Goal: Task Accomplishment & Management: Use online tool/utility

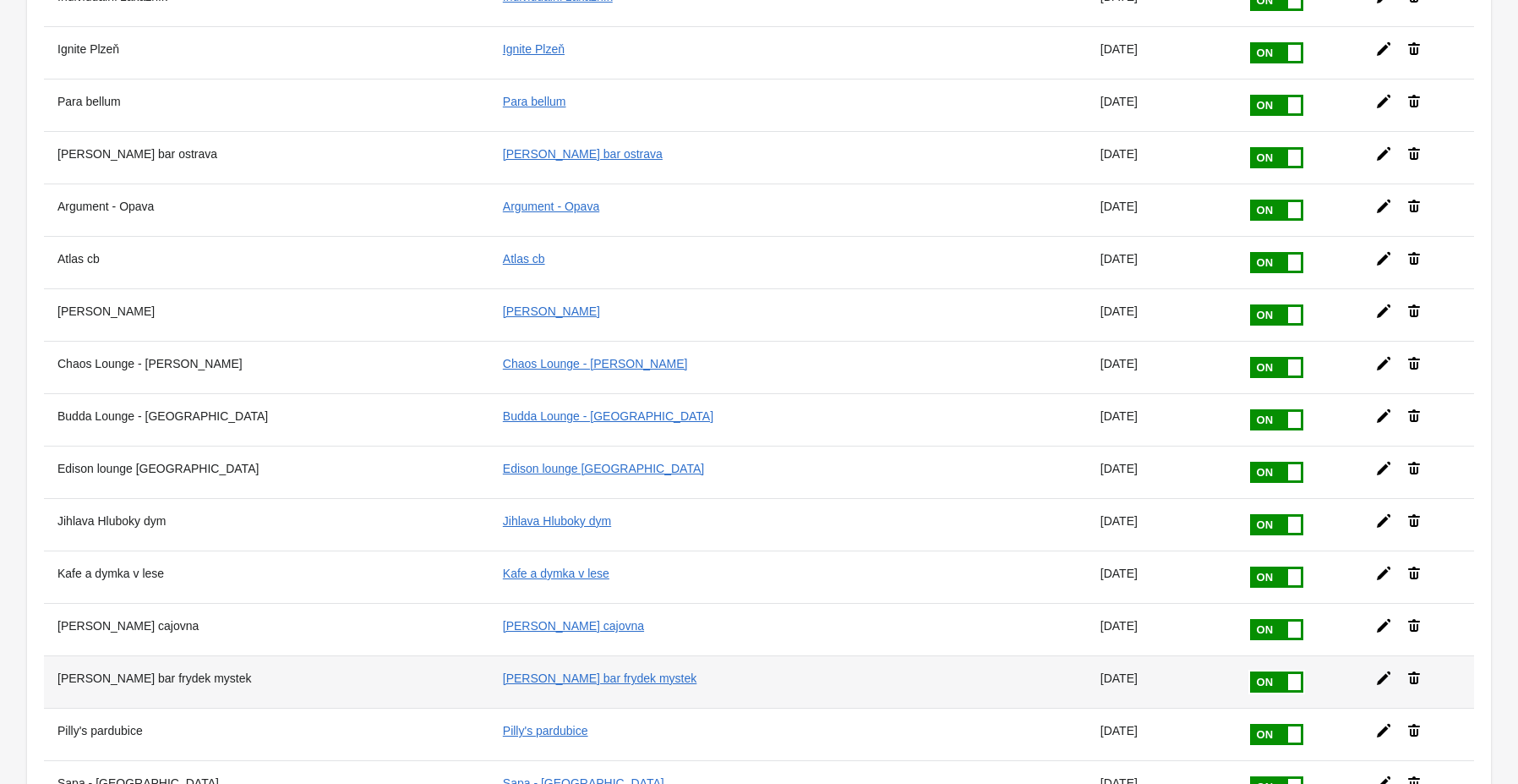
scroll to position [270, 0]
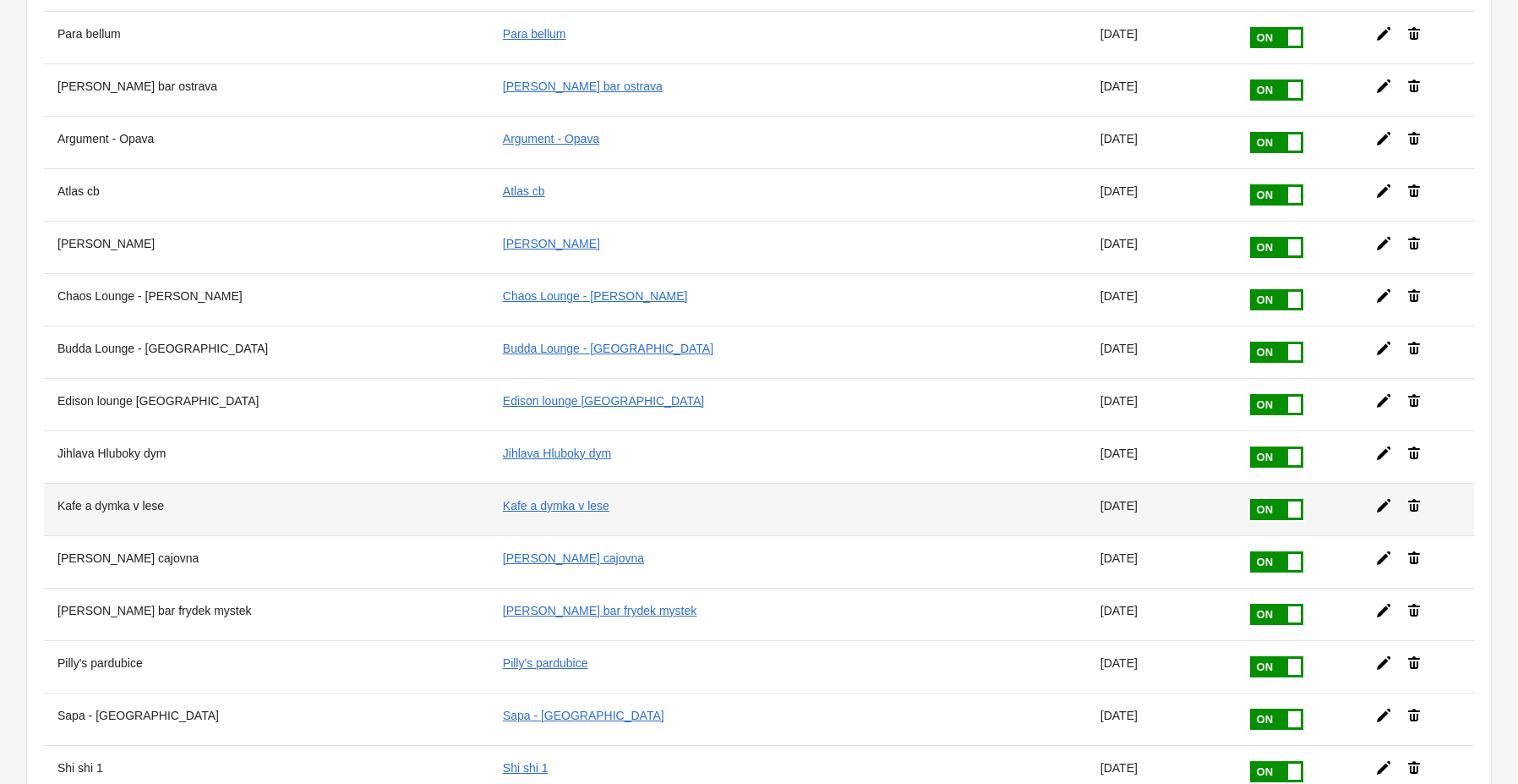
click at [1377, 499] on icon at bounding box center [1384, 505] width 13 height 13
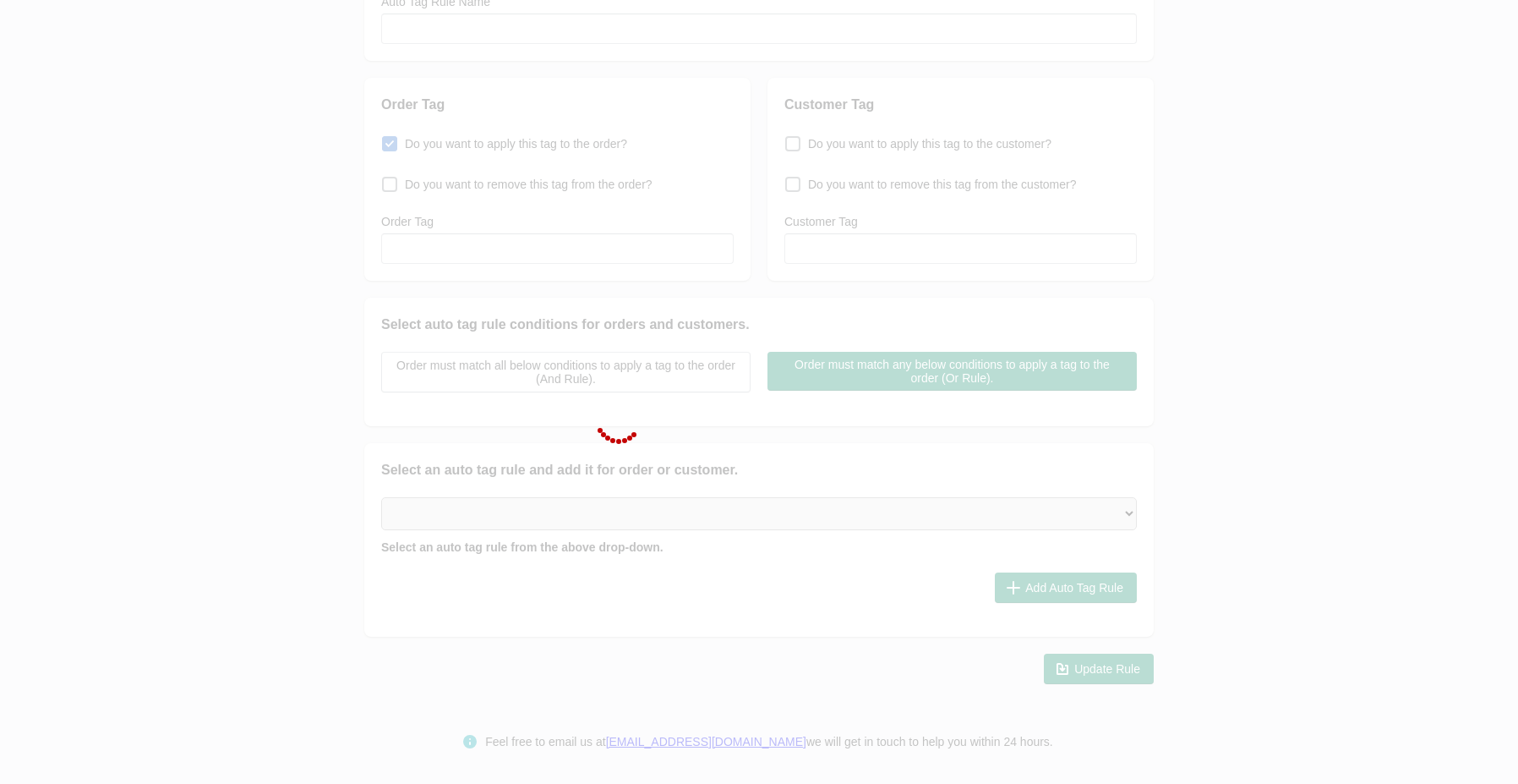
type input "Kafe a dymka v lese"
checkbox input "true"
type input "Kafe a dymka v lese"
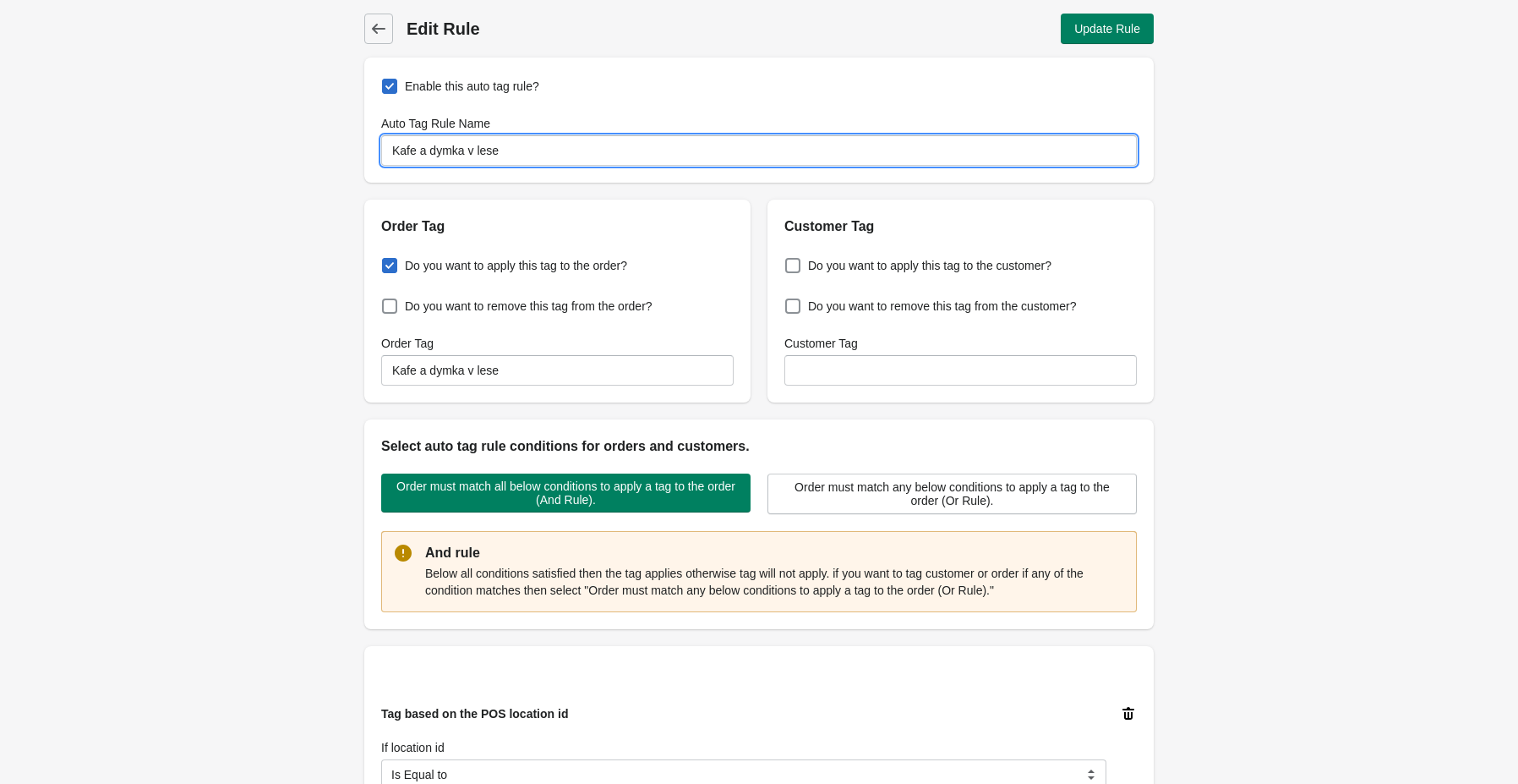
click at [521, 148] on input "Kafe a dymka v lese" at bounding box center [759, 150] width 756 height 30
paste input "14777"
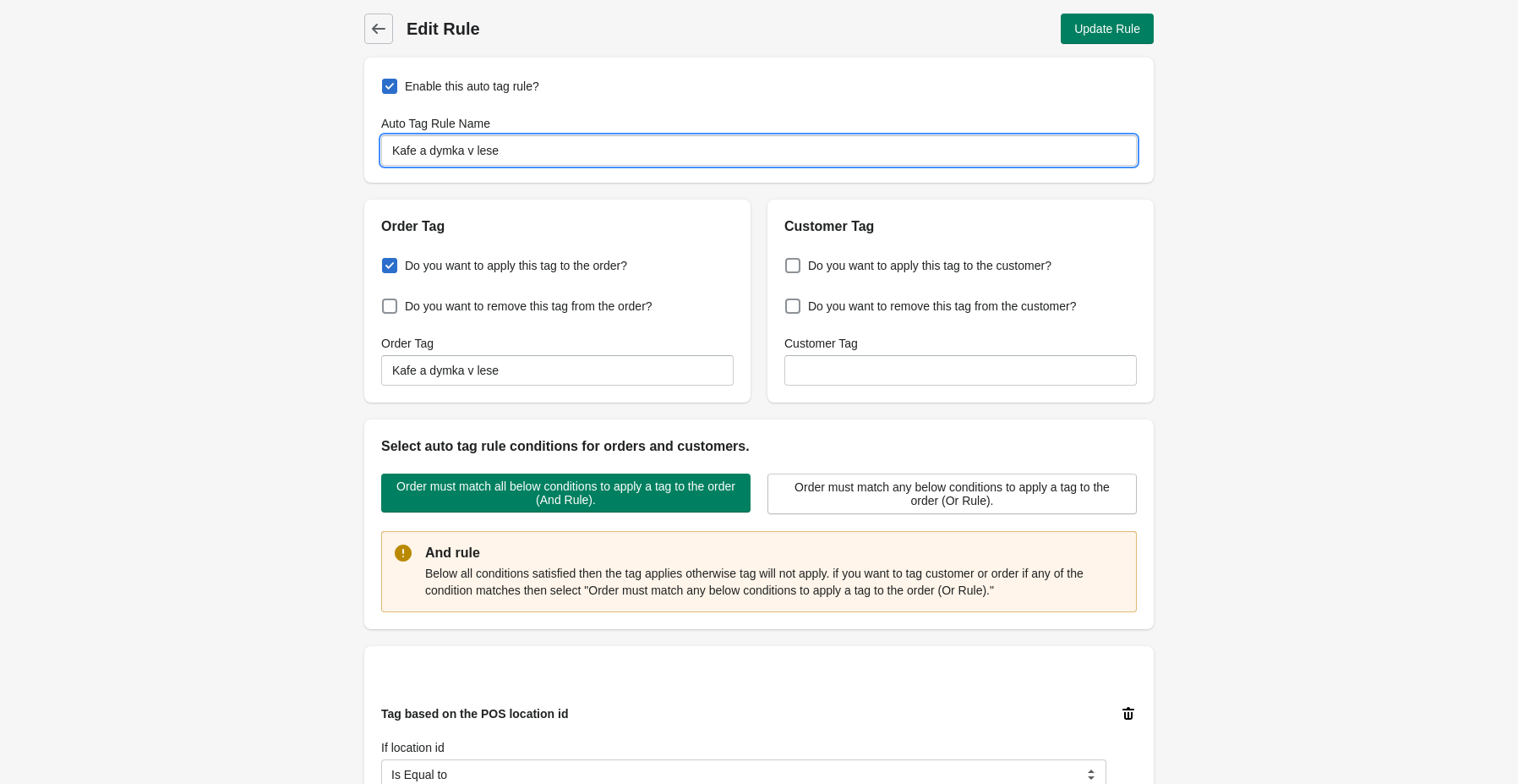
paste input "14777"
paste input "Arboretrum CB"
type input "Arboretrum CB"
click at [436, 369] on input "Kafe a dymka v lese" at bounding box center [558, 370] width 352 height 30
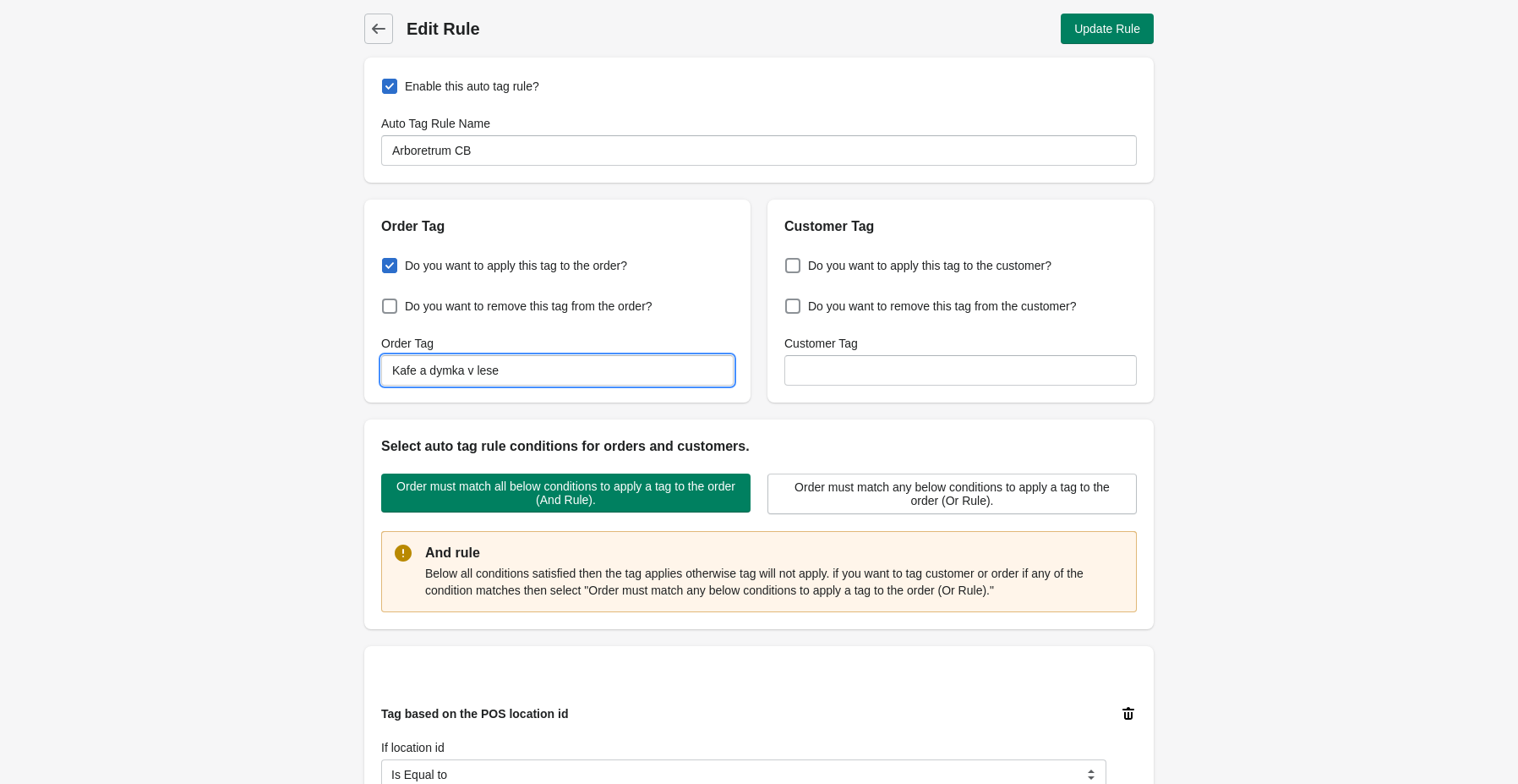
click at [436, 368] on input "Kafe a dymka v lese" at bounding box center [558, 370] width 352 height 30
paste input "Arboretrum CB"
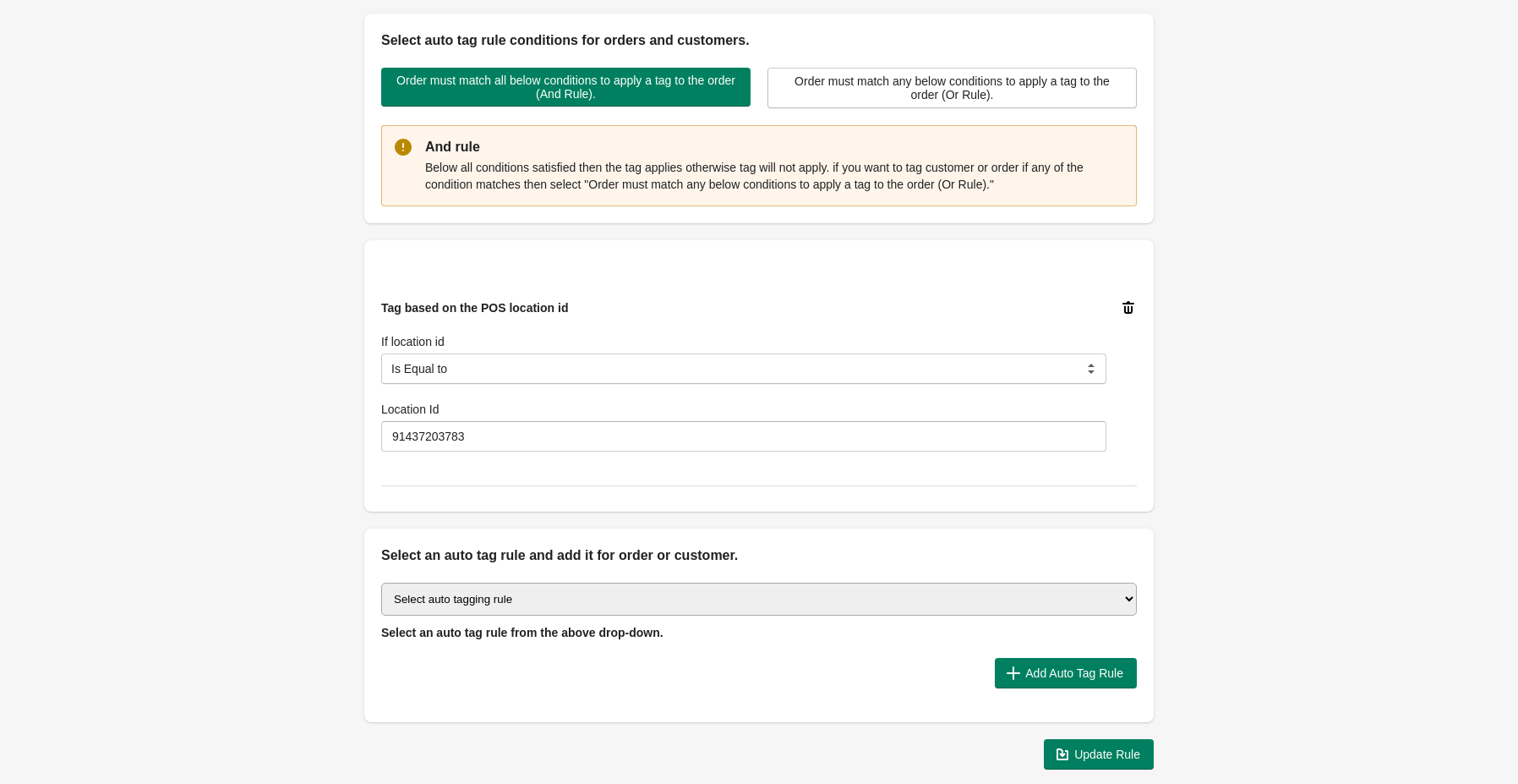
scroll to position [473, 0]
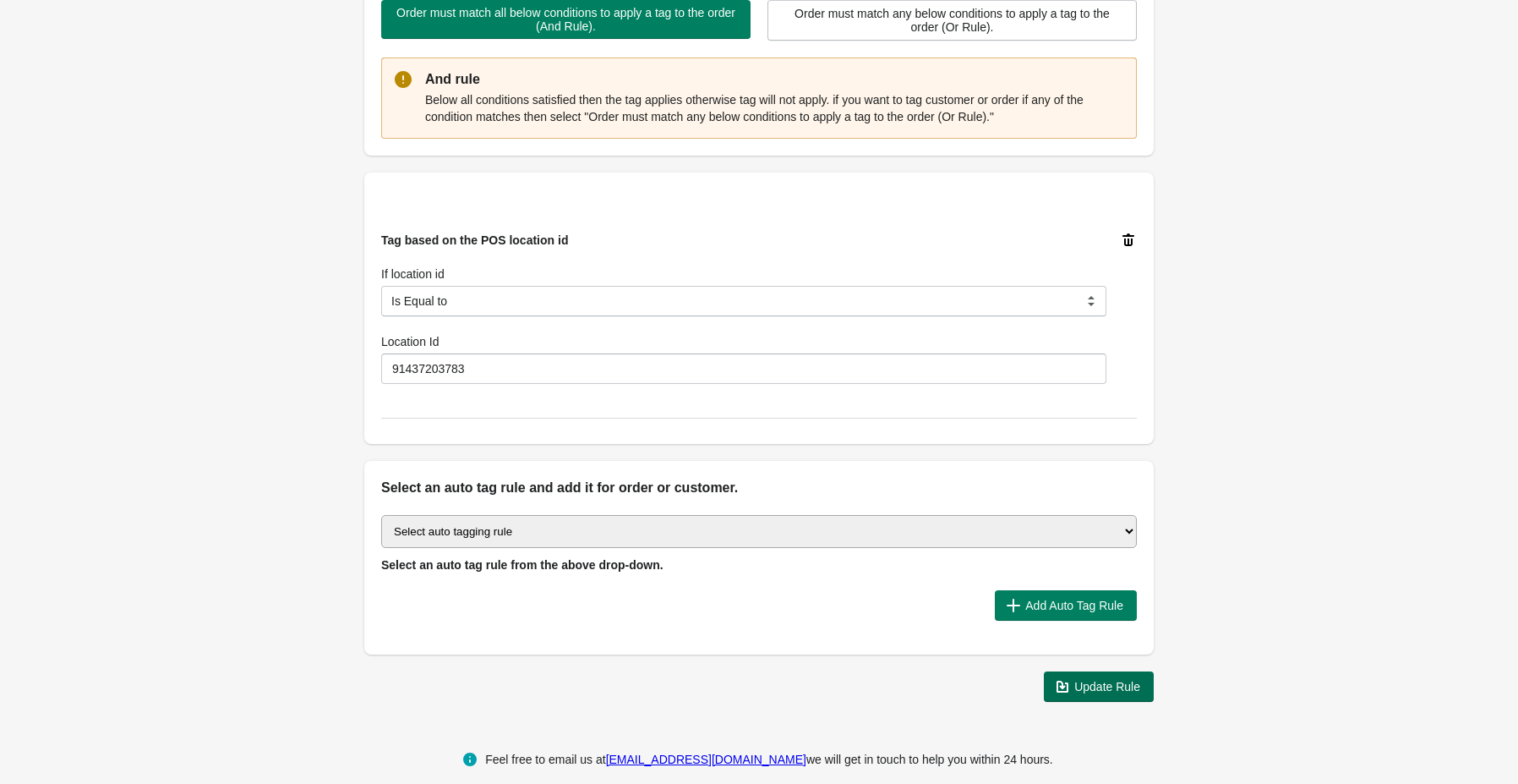
type input "Arboretrum CB"
click at [1095, 696] on button "Update Rule" at bounding box center [1098, 686] width 109 height 30
